Goal: Task Accomplishment & Management: Understand process/instructions

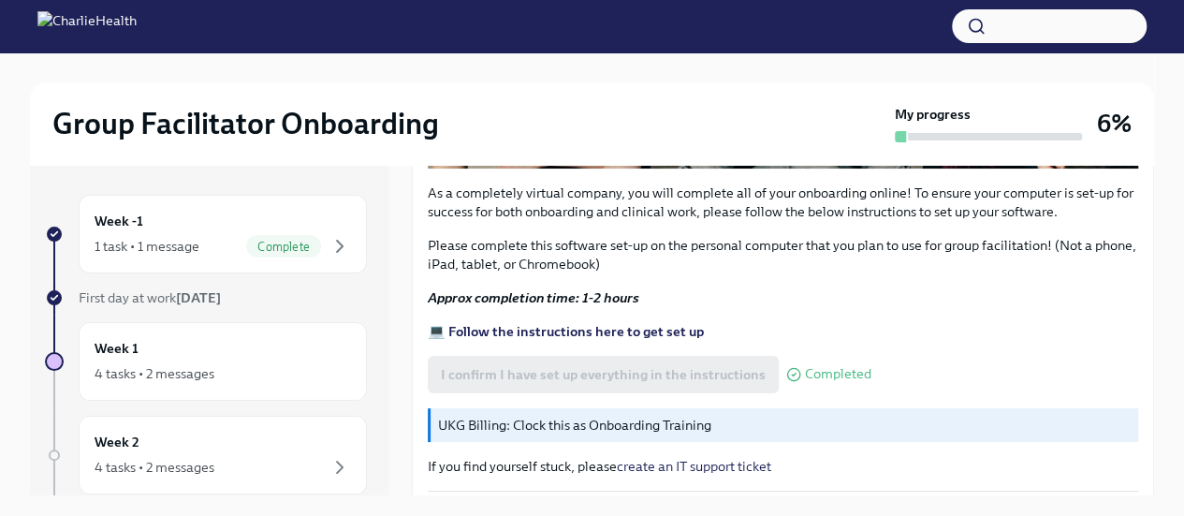
scroll to position [726, 0]
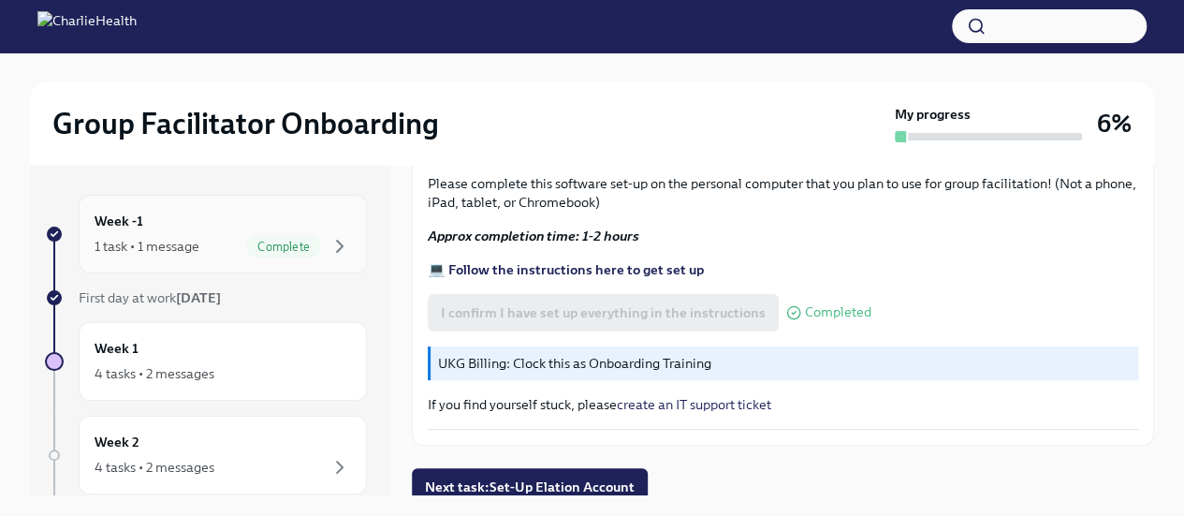
click at [346, 223] on div "Week -1 1 task • 1 message Complete" at bounding box center [223, 234] width 288 height 79
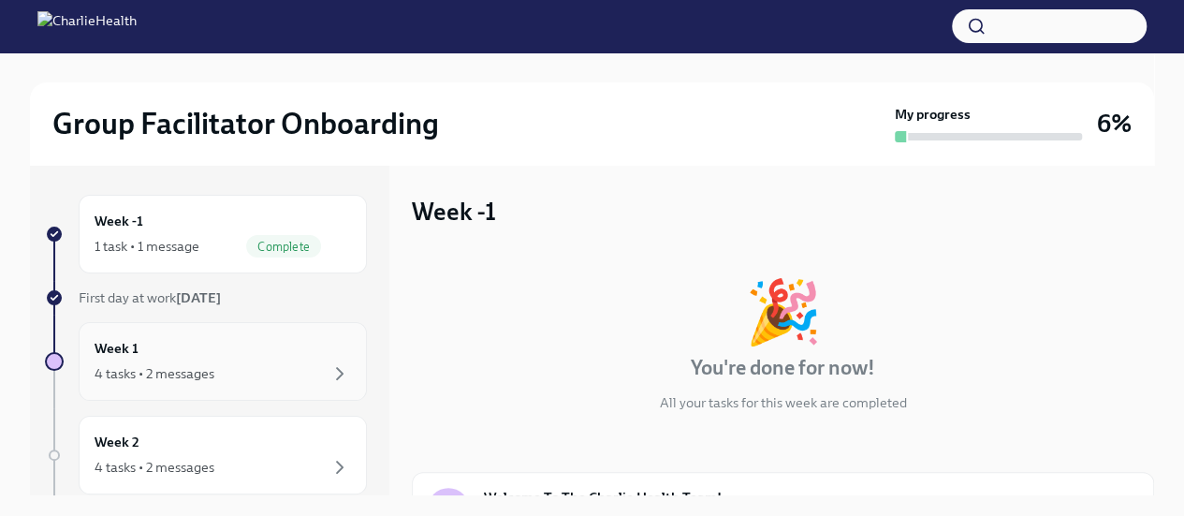
click at [292, 340] on div "Week 1 4 tasks • 2 messages" at bounding box center [223, 361] width 256 height 47
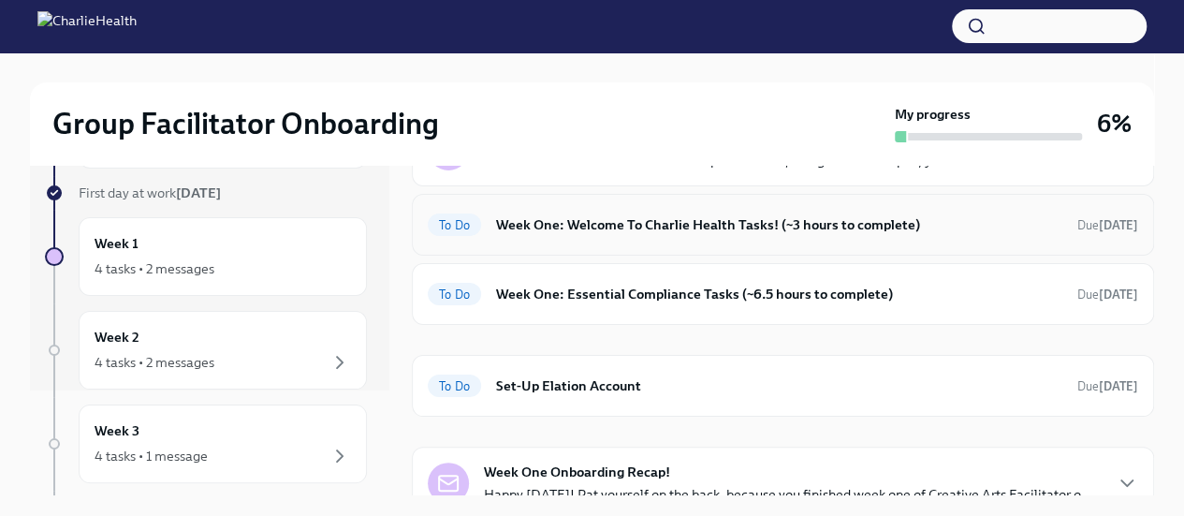
scroll to position [139, 0]
click at [640, 214] on h6 "Week One: Welcome To Charlie Health Tasks! (~3 hours to complete)" at bounding box center [779, 223] width 566 height 21
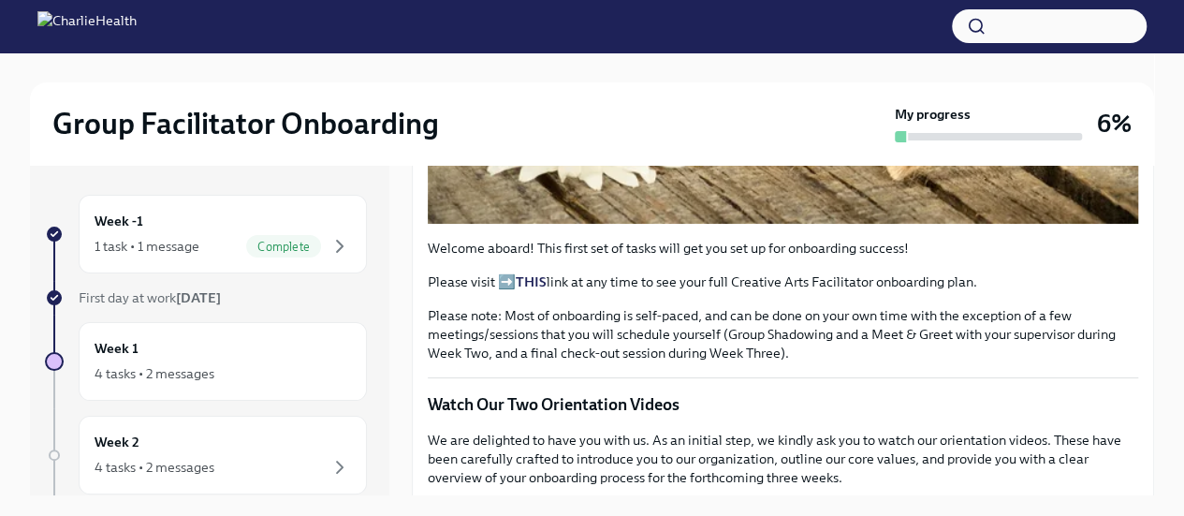
scroll to position [584, 0]
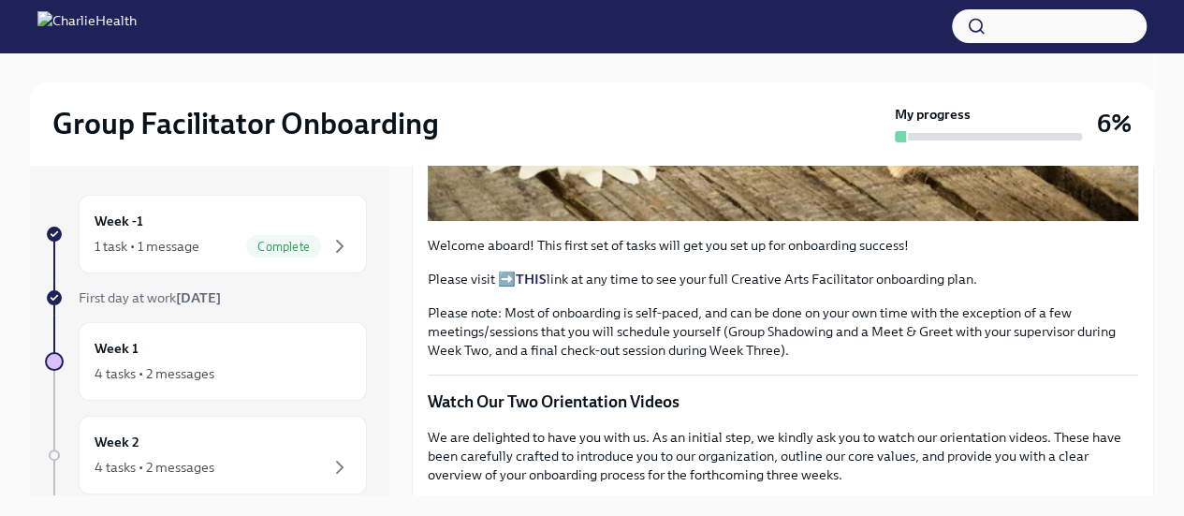
click at [540, 287] on strong "THIS" at bounding box center [531, 278] width 31 height 17
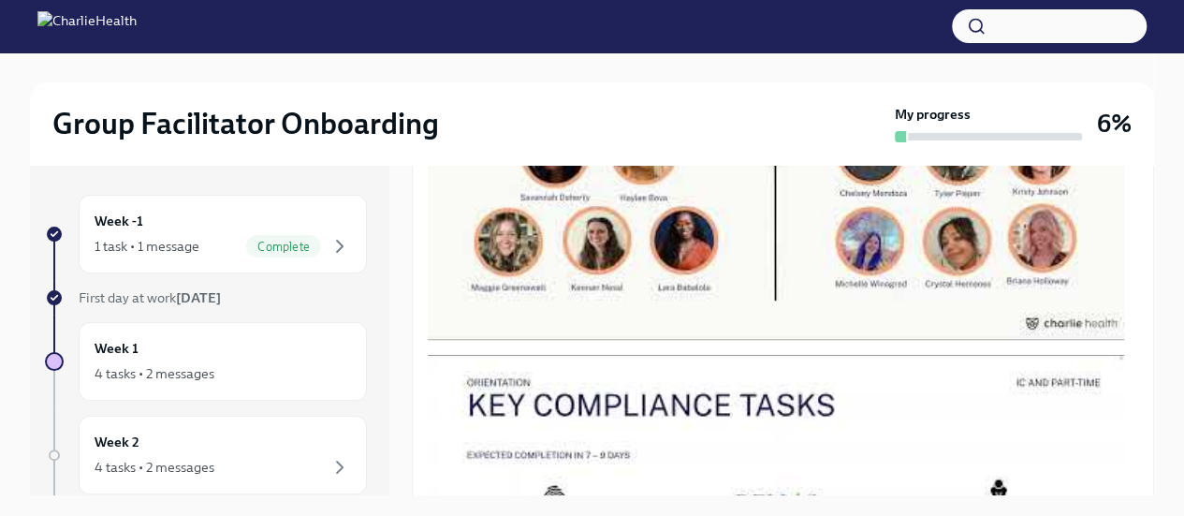
scroll to position [999, 0]
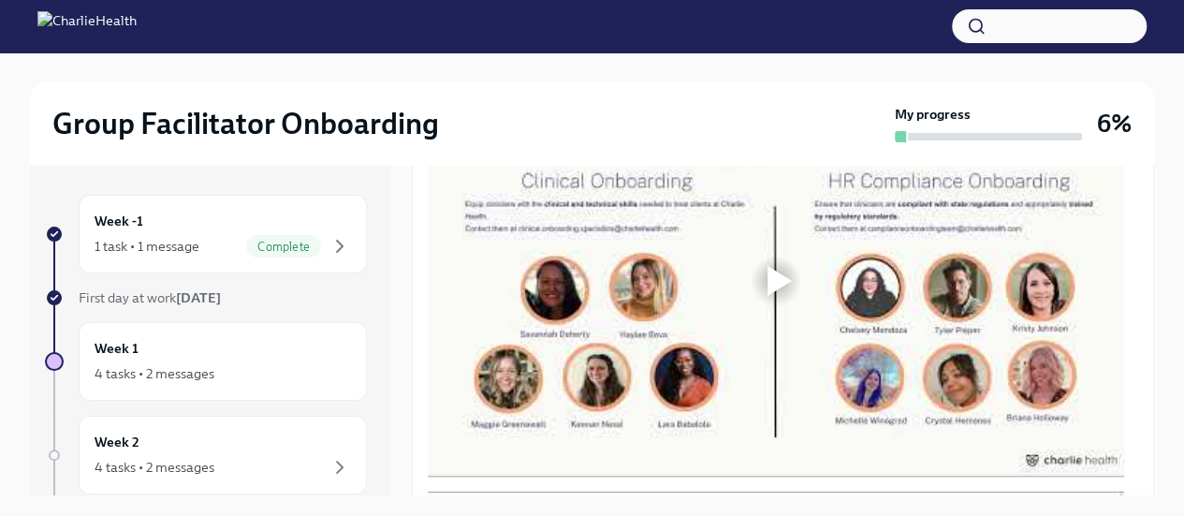
click at [859, 53] on div at bounding box center [592, 67] width 1124 height 30
click at [775, 293] on div at bounding box center [779, 281] width 24 height 30
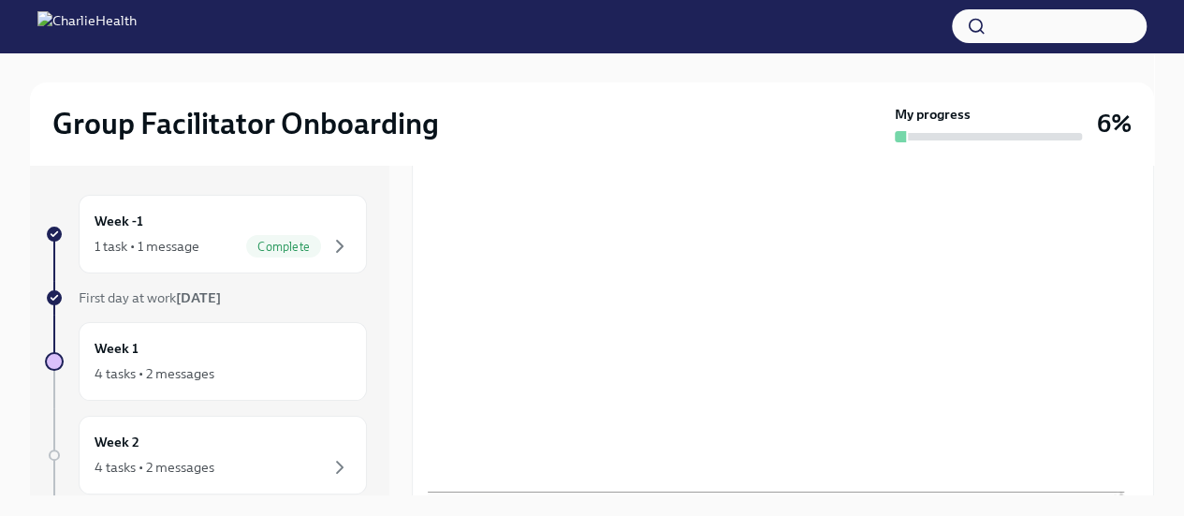
click at [736, 66] on div at bounding box center [592, 67] width 1124 height 30
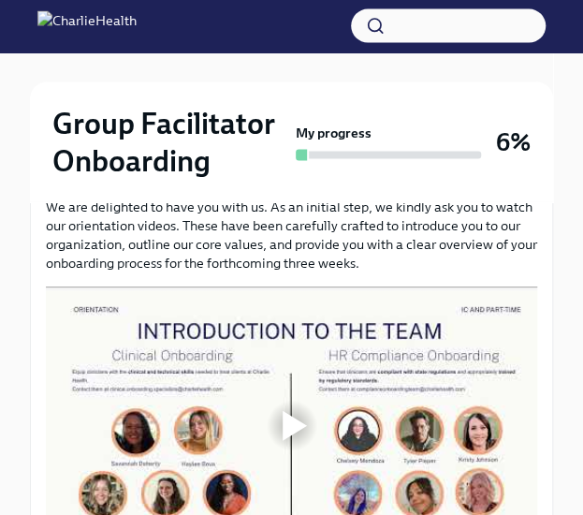
scroll to position [1142, 0]
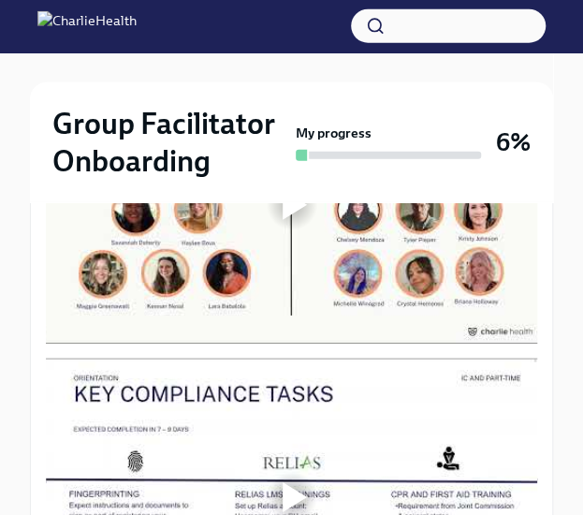
click at [288, 265] on div at bounding box center [291, 204] width 491 height 277
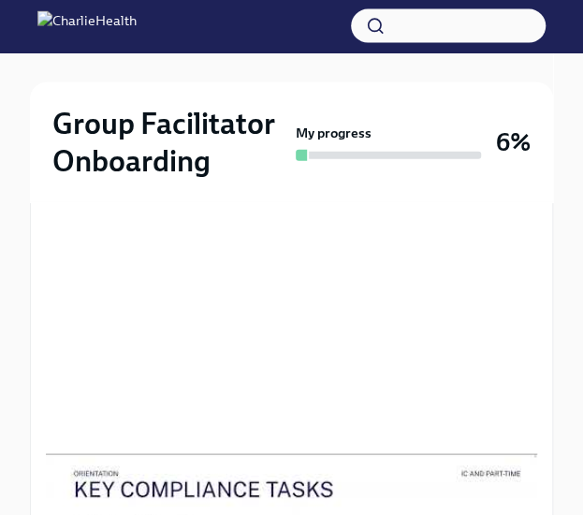
scroll to position [1045, 0]
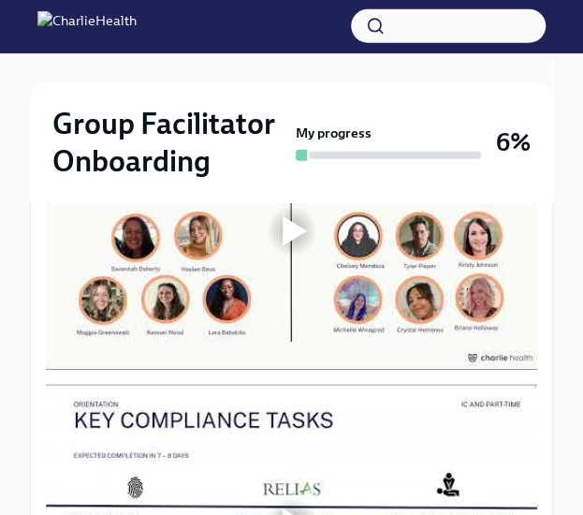
scroll to position [1084, 0]
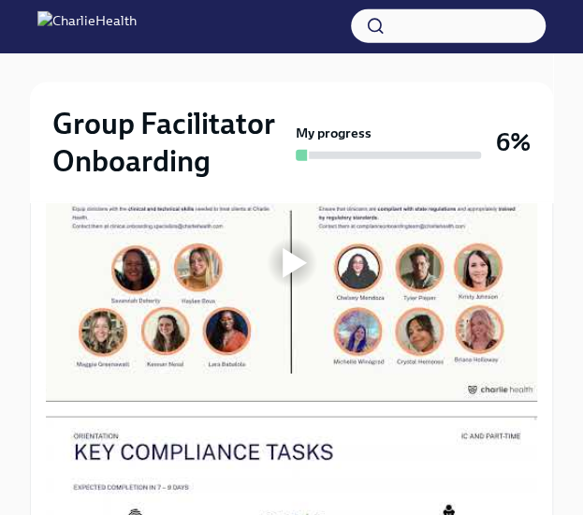
click at [288, 267] on div at bounding box center [295, 263] width 24 height 30
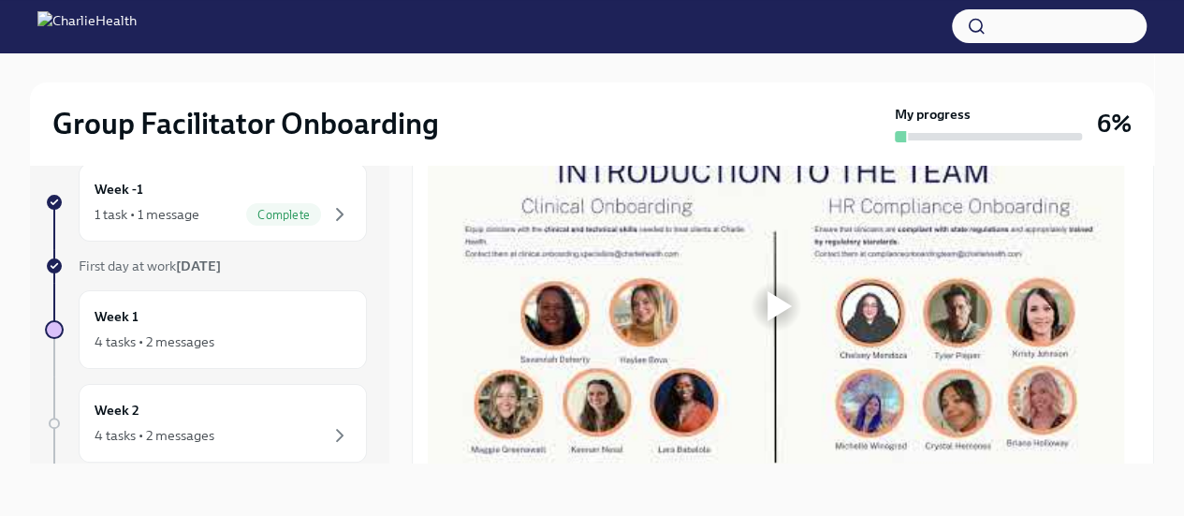
scroll to position [920, 0]
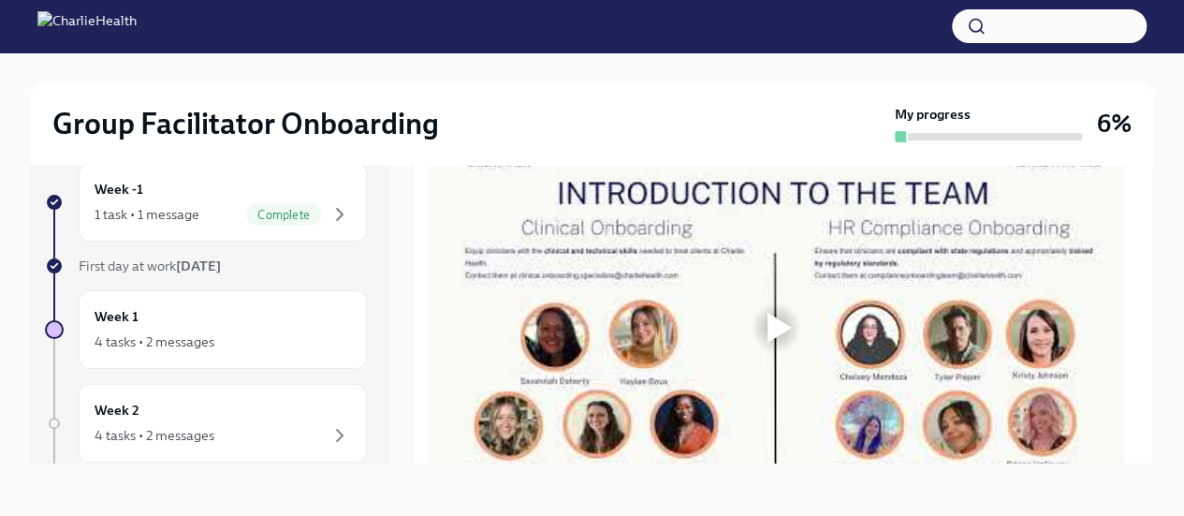
click at [742, 341] on div at bounding box center [776, 327] width 696 height 392
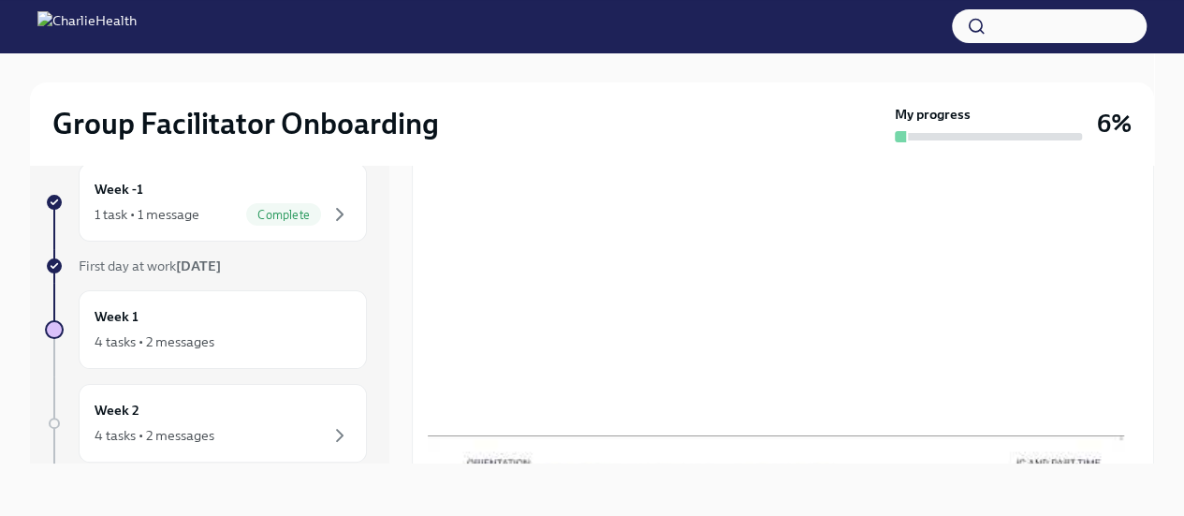
scroll to position [1000, 0]
click at [745, 471] on div "Week -1 1 task • 1 message Complete First day at work [DATE] Week 1 4 tasks • 2…" at bounding box center [592, 313] width 1124 height 360
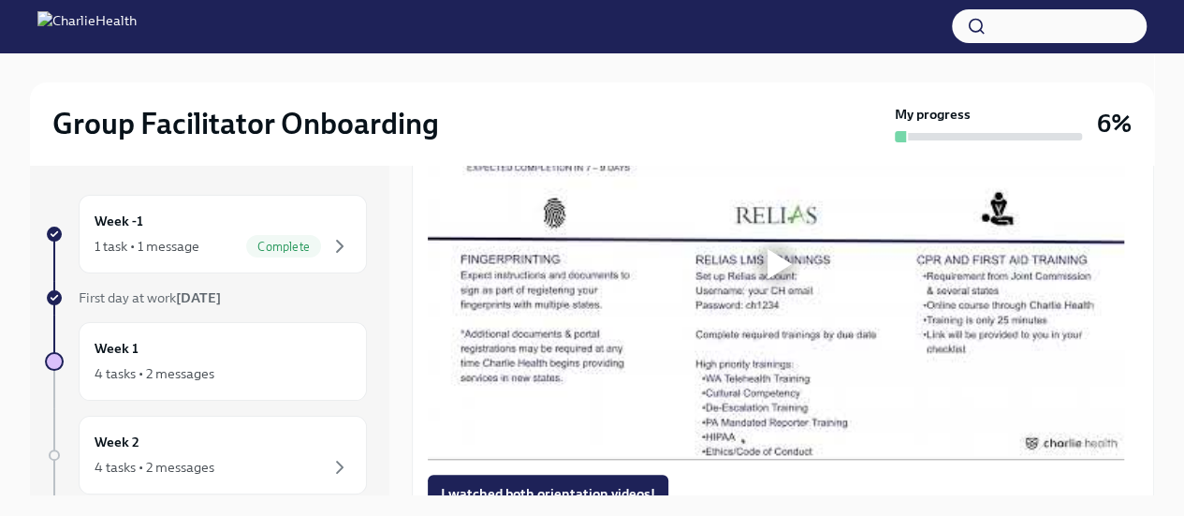
scroll to position [1424, 0]
click at [782, 269] on div at bounding box center [779, 263] width 24 height 30
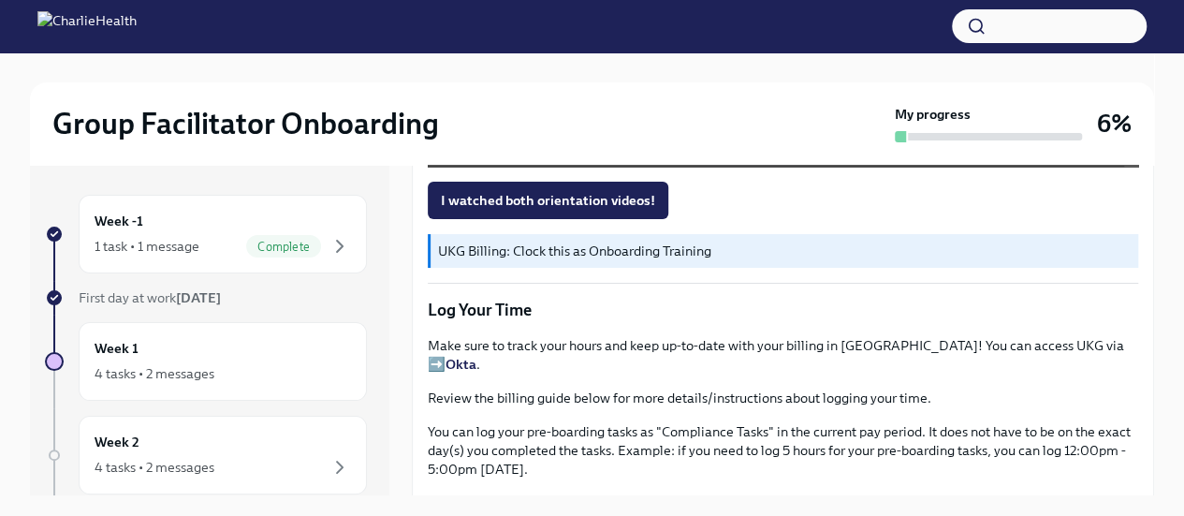
scroll to position [1717, 0]
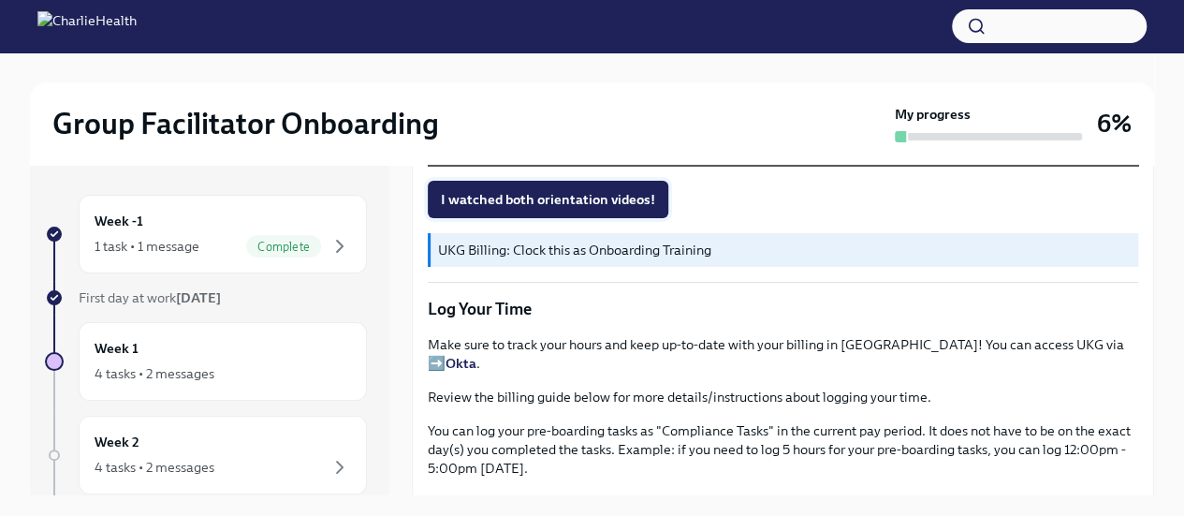
click at [610, 209] on span "I watched both orientation videos!" at bounding box center [548, 199] width 214 height 19
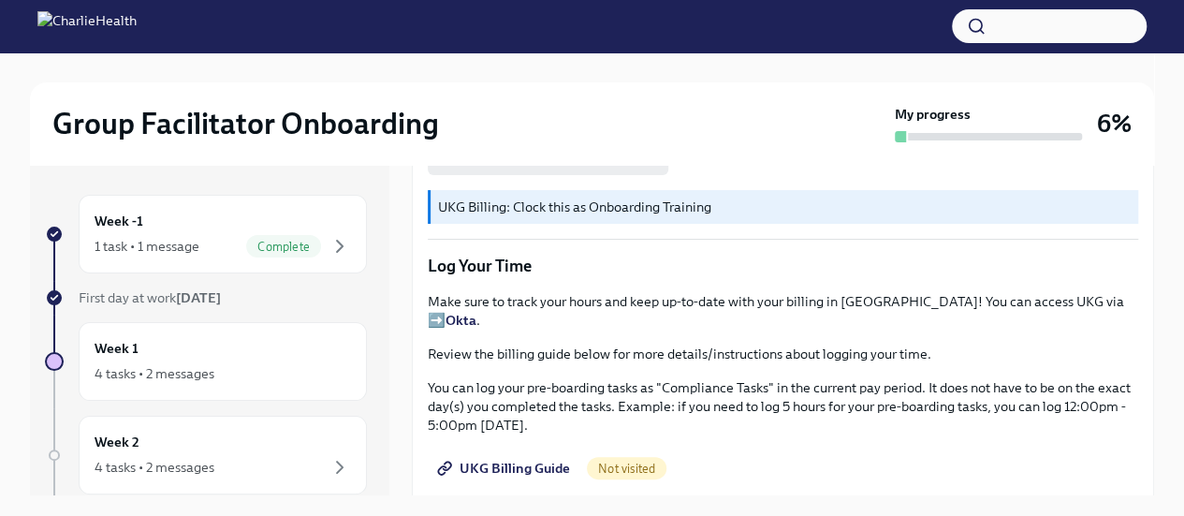
scroll to position [1755, 0]
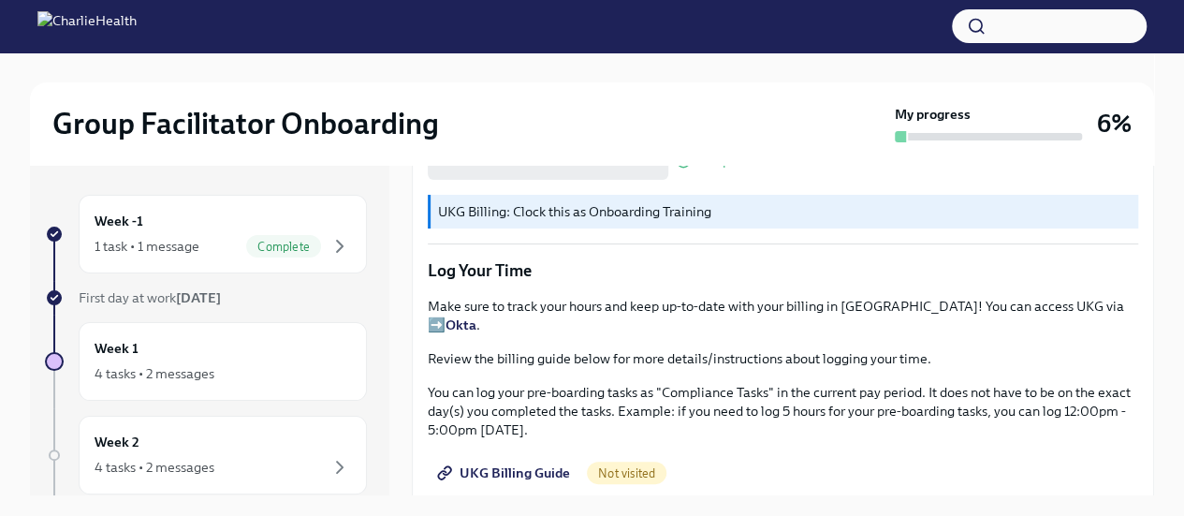
click at [518, 461] on link "UKG Billing Guide" at bounding box center [505, 472] width 155 height 37
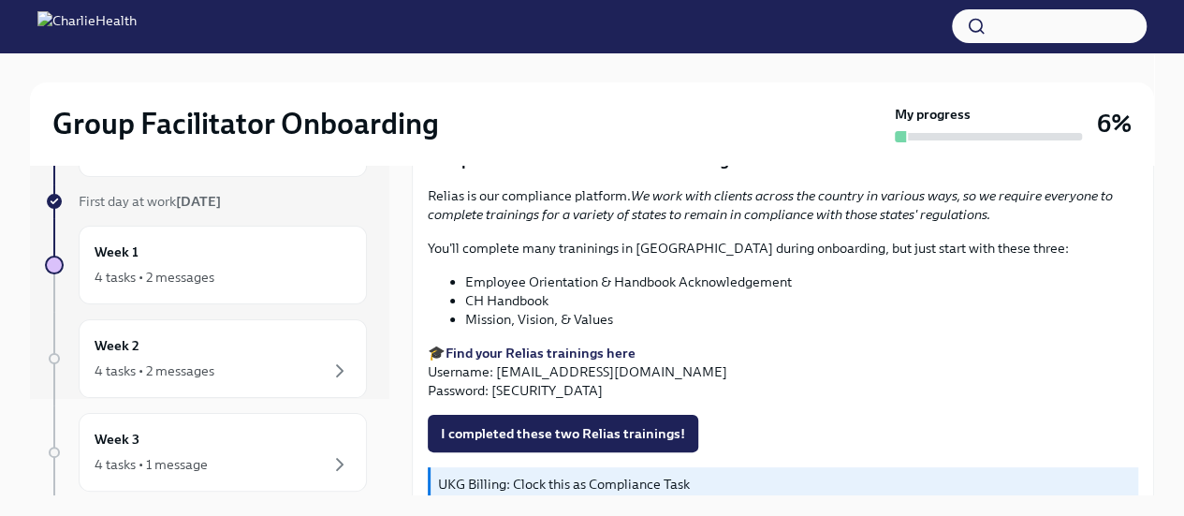
scroll to position [2134, 0]
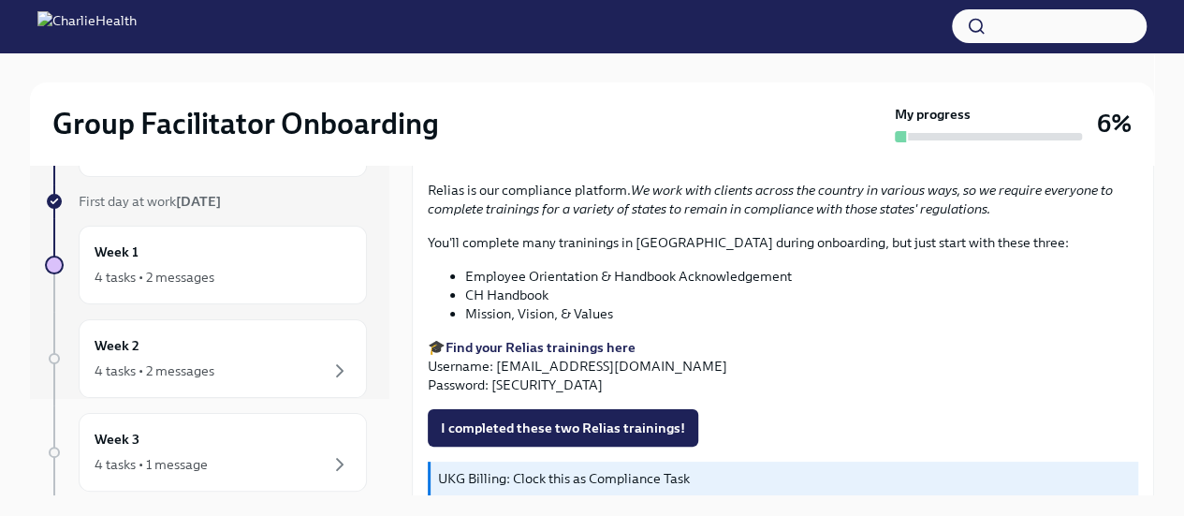
click at [520, 347] on strong "Find your Relias trainings here" at bounding box center [541, 347] width 190 height 17
click at [621, 415] on button "I completed these two Relias trainings!" at bounding box center [563, 427] width 270 height 37
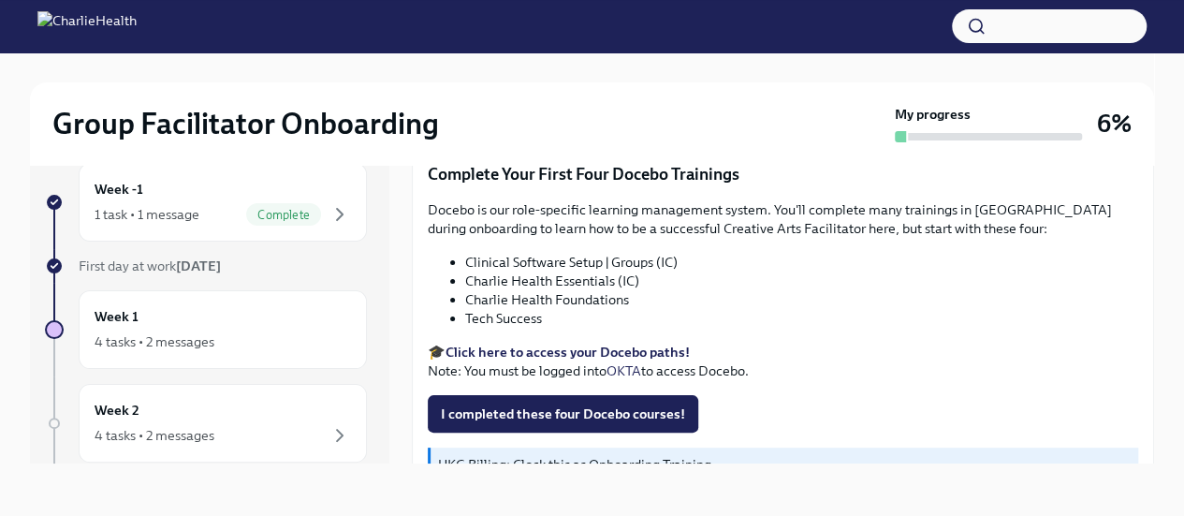
scroll to position [2463, 0]
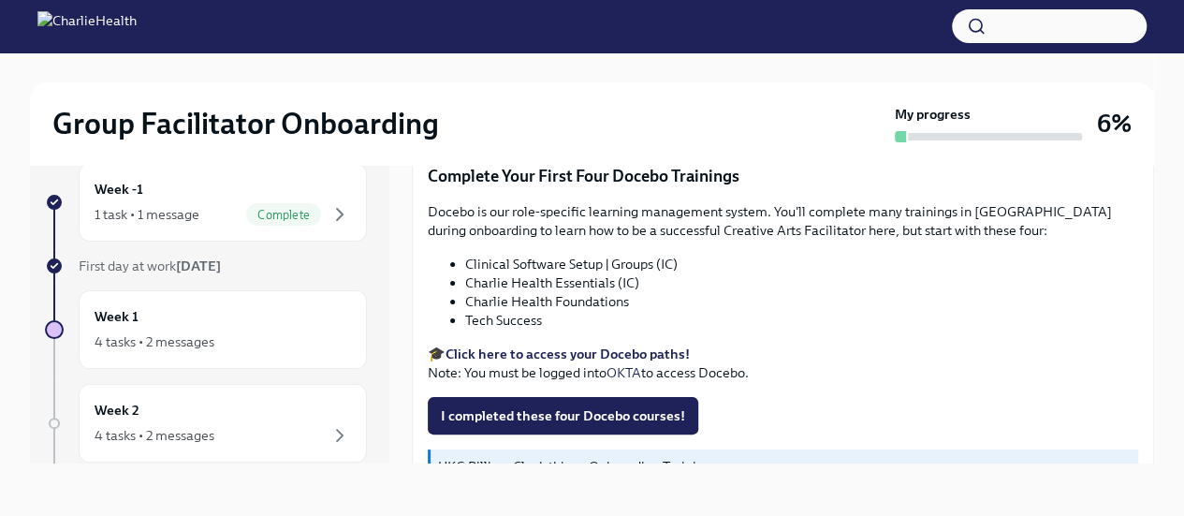
click at [565, 353] on strong "Click here to access your Docebo paths!" at bounding box center [568, 353] width 244 height 17
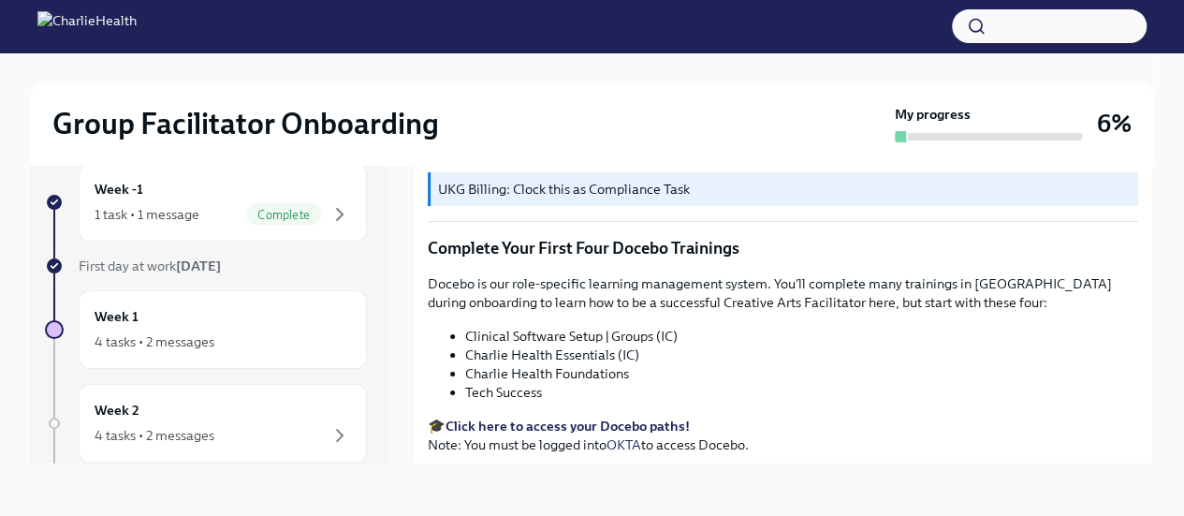
scroll to position [2504, 0]
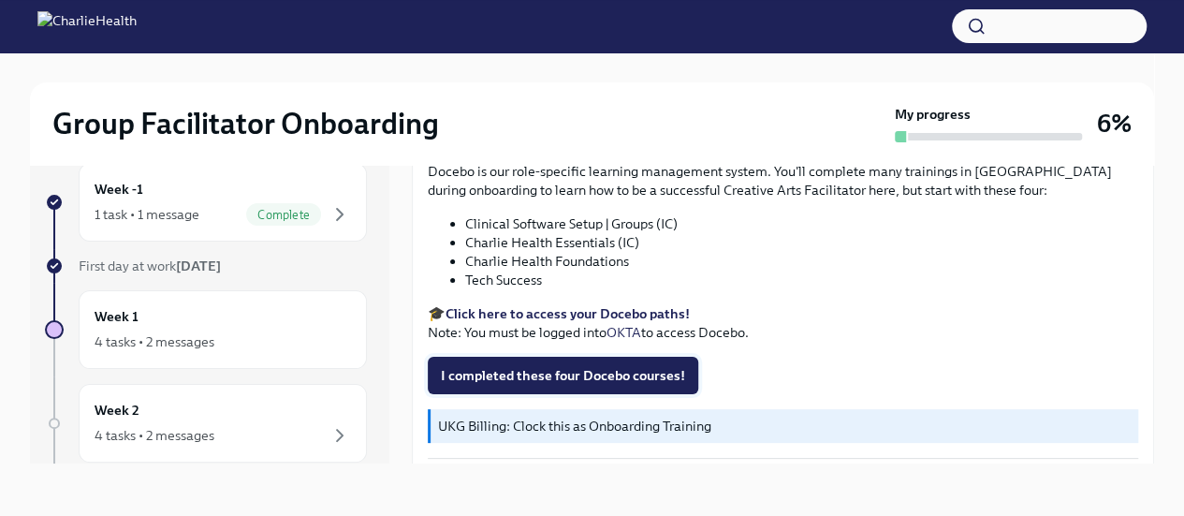
click at [588, 387] on button "I completed these four Docebo courses!" at bounding box center [563, 375] width 270 height 37
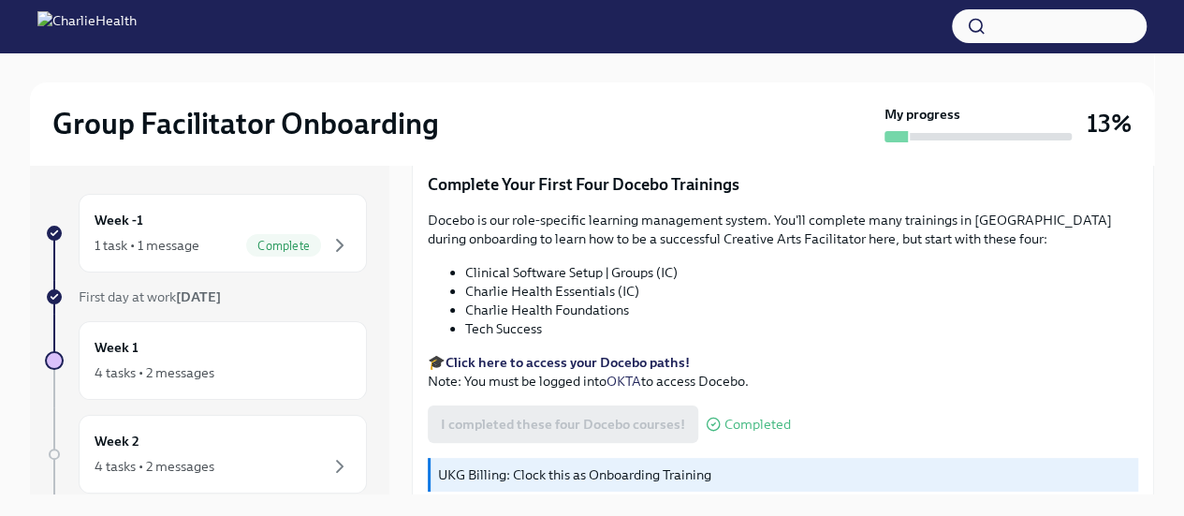
scroll to position [2574, 0]
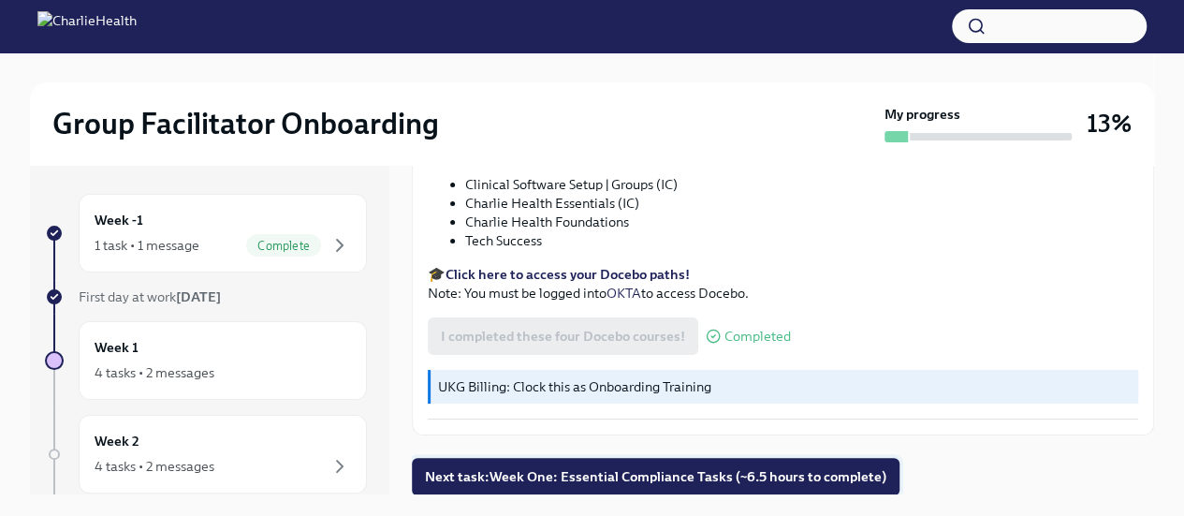
click at [575, 481] on span "Next task : Week One: Essential Compliance Tasks (~6.5 hours to complete)" at bounding box center [655, 476] width 461 height 19
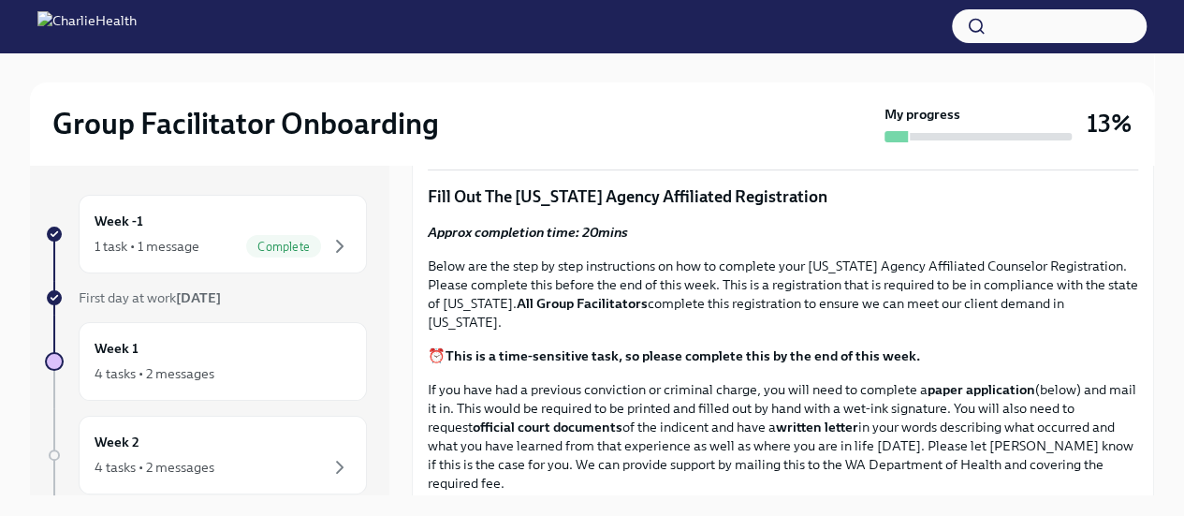
scroll to position [1, 0]
click at [172, 251] on div "1 task • 1 message" at bounding box center [147, 245] width 105 height 19
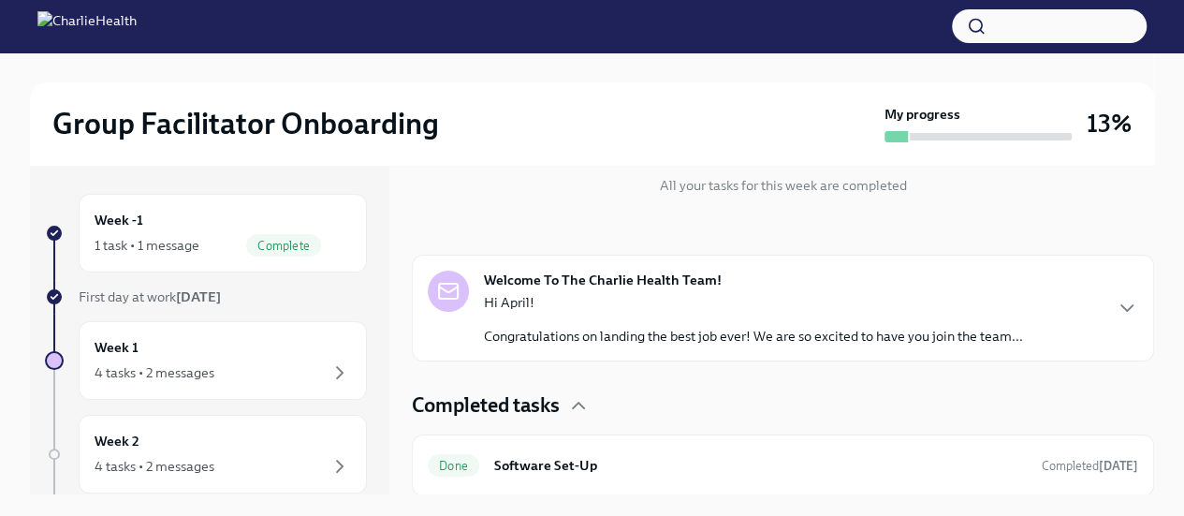
scroll to position [215, 0]
click at [206, 349] on div "Week 1 4 tasks • 2 messages" at bounding box center [223, 360] width 256 height 47
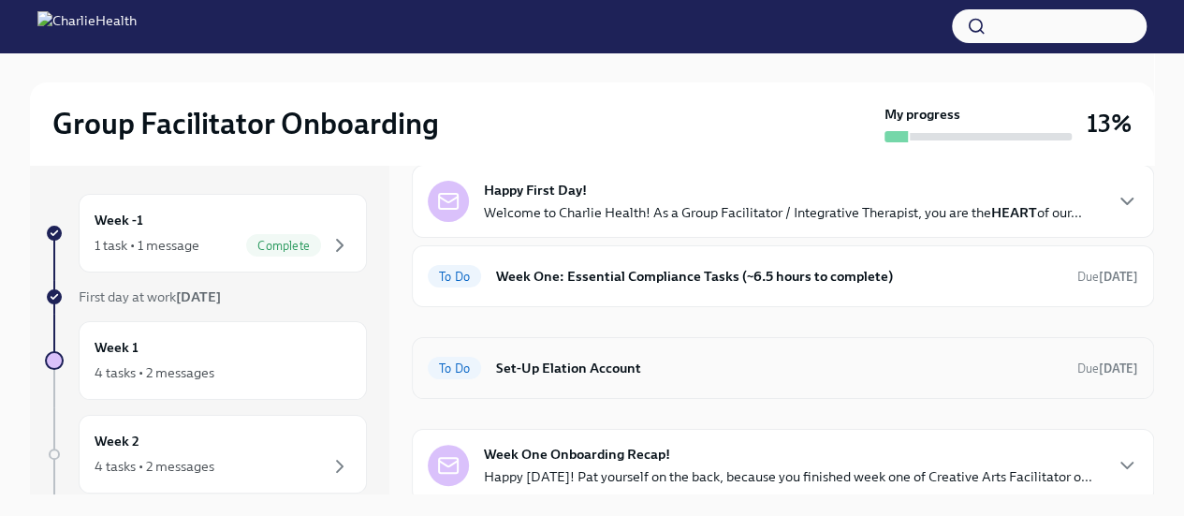
scroll to position [86, 0]
